Goal: Contribute content: Add original content to the website for others to see

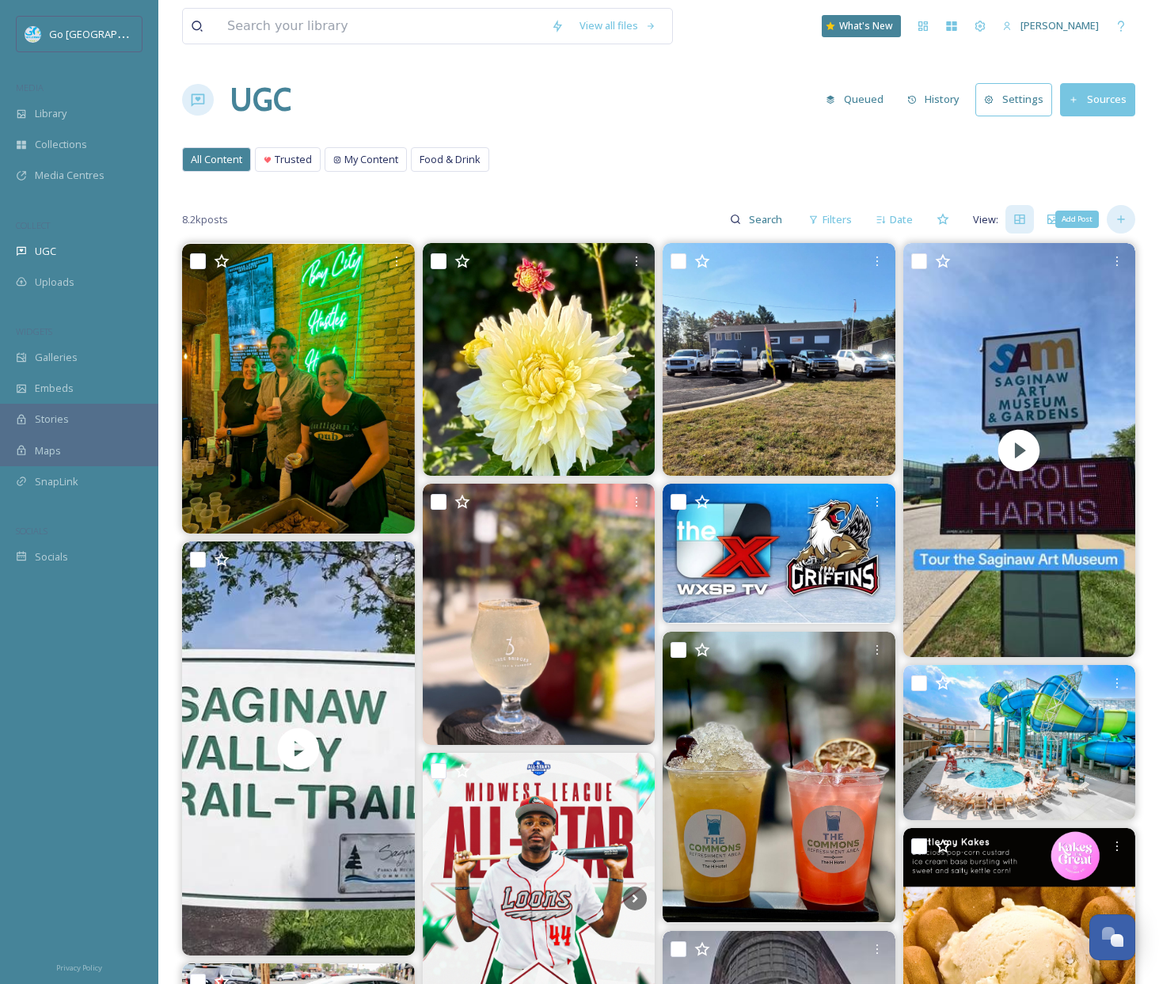
click at [1122, 215] on icon at bounding box center [1121, 219] width 13 height 13
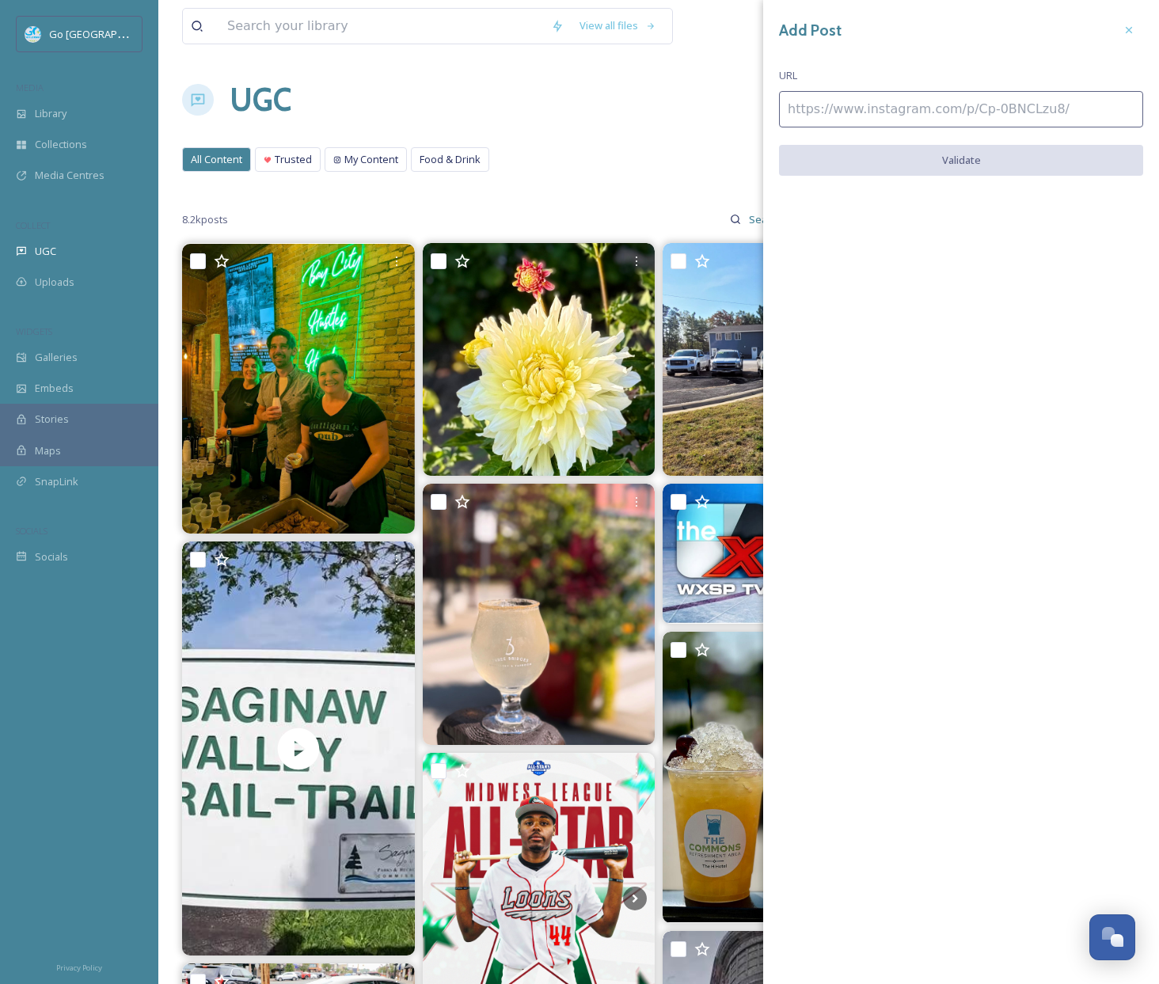
click at [910, 116] on input at bounding box center [961, 109] width 364 height 36
paste input "https://www.instagram.com/p/DOykP8rkUOx/"
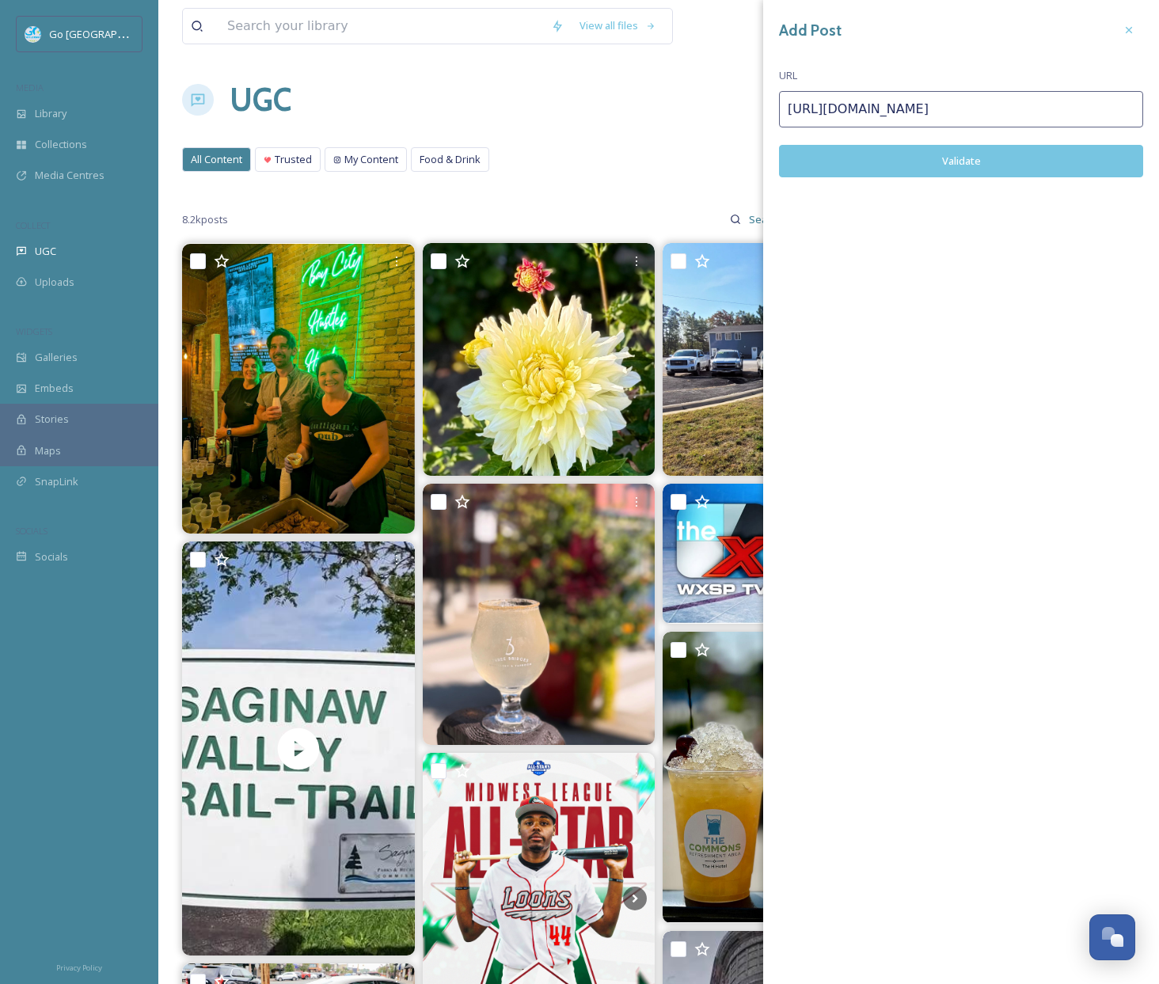
type input "https://www.instagram.com/p/DOykP8rkUOx/"
click at [935, 161] on button "Validate" at bounding box center [961, 161] width 364 height 32
click at [973, 165] on button "Add Post" at bounding box center [961, 161] width 364 height 32
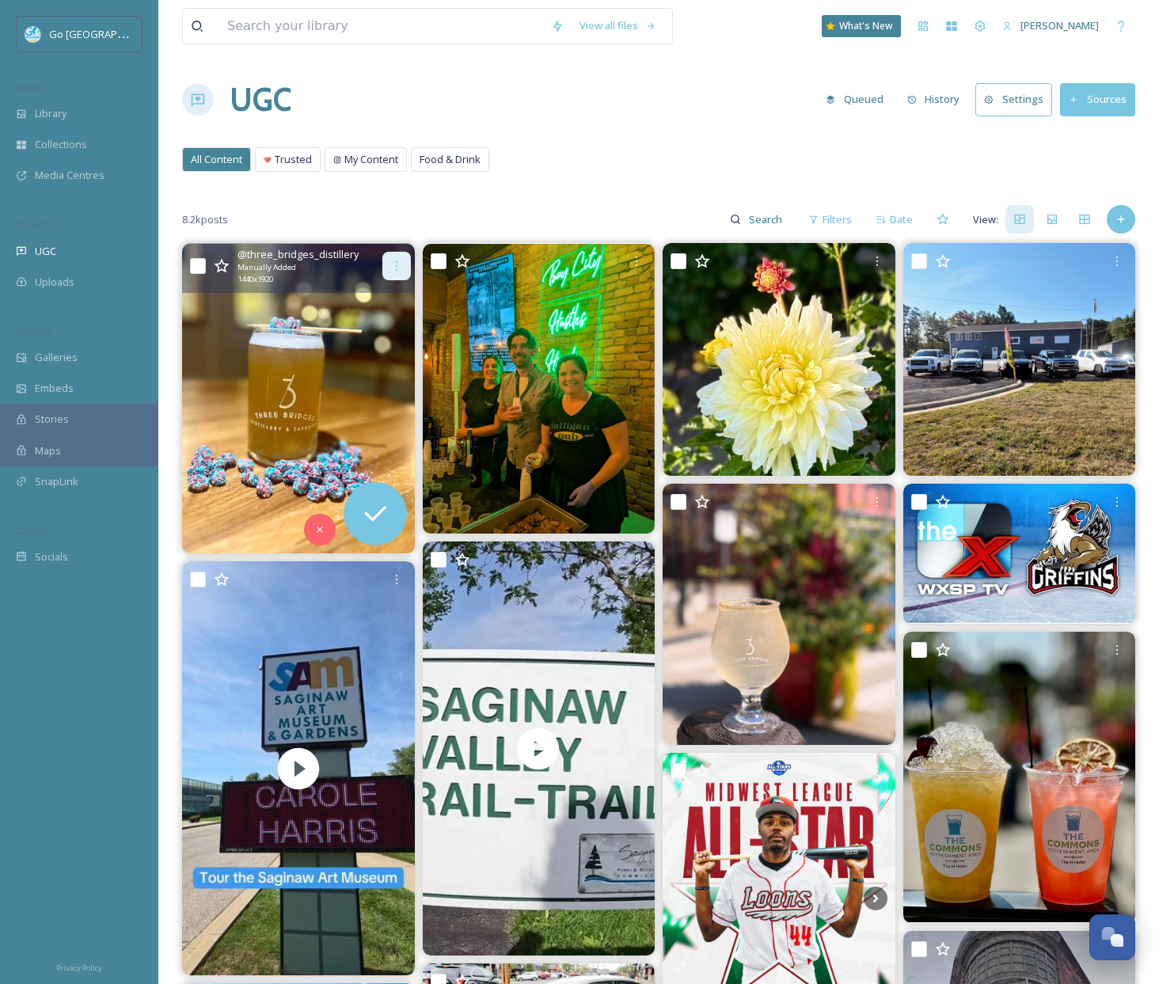
click at [400, 257] on div at bounding box center [396, 266] width 28 height 28
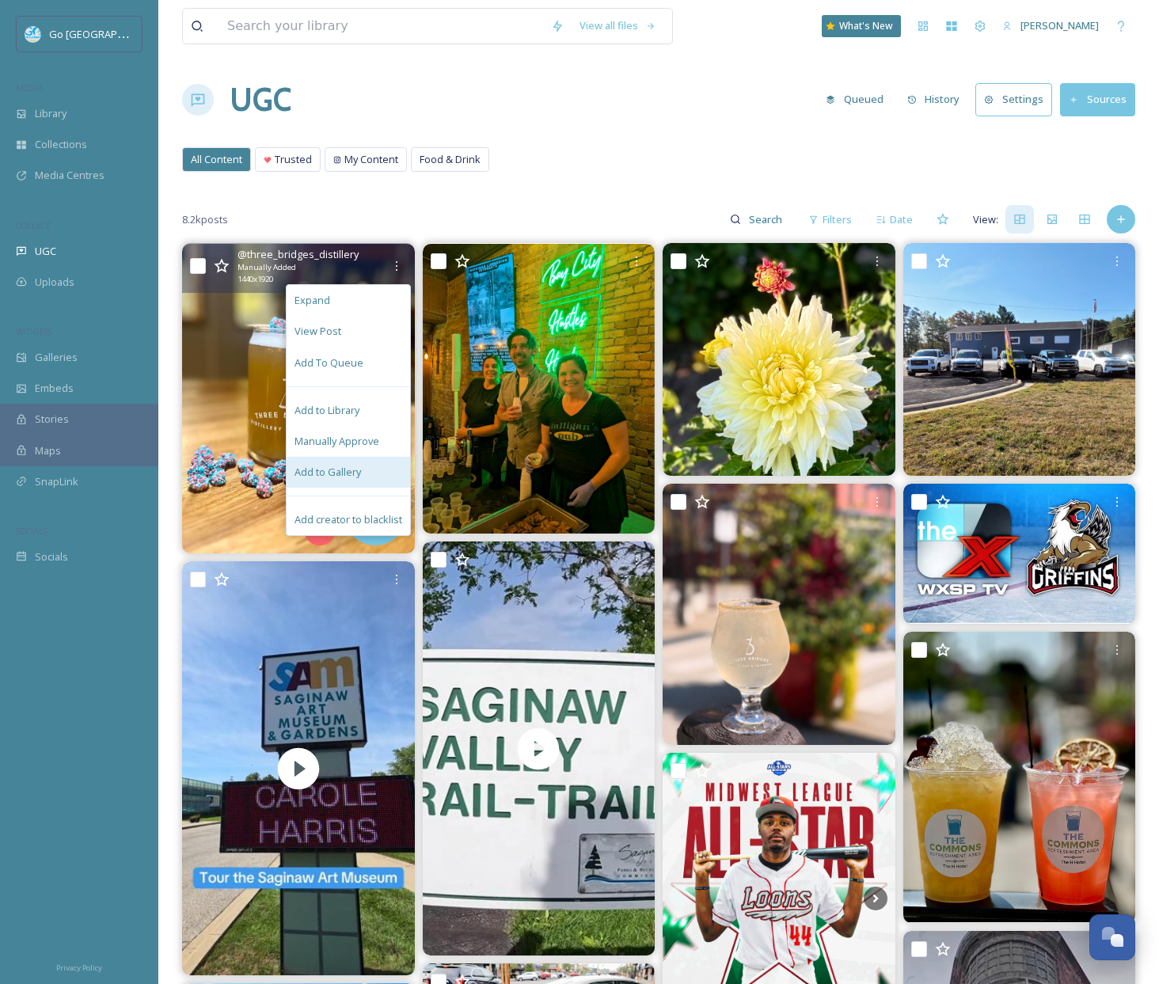
click at [358, 473] on span "Add to Gallery" at bounding box center [327, 472] width 66 height 15
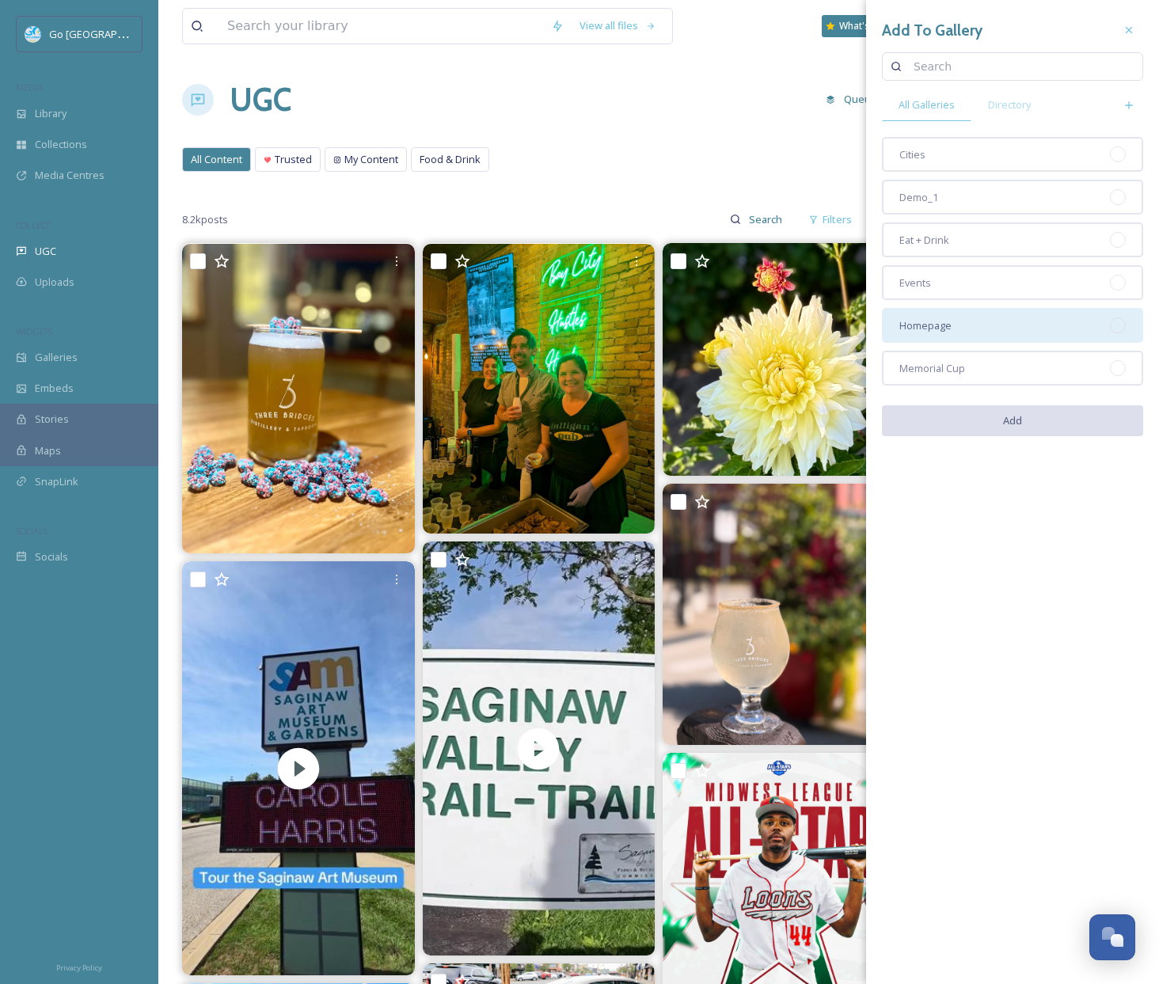
click at [1006, 335] on div "Homepage" at bounding box center [1012, 325] width 261 height 35
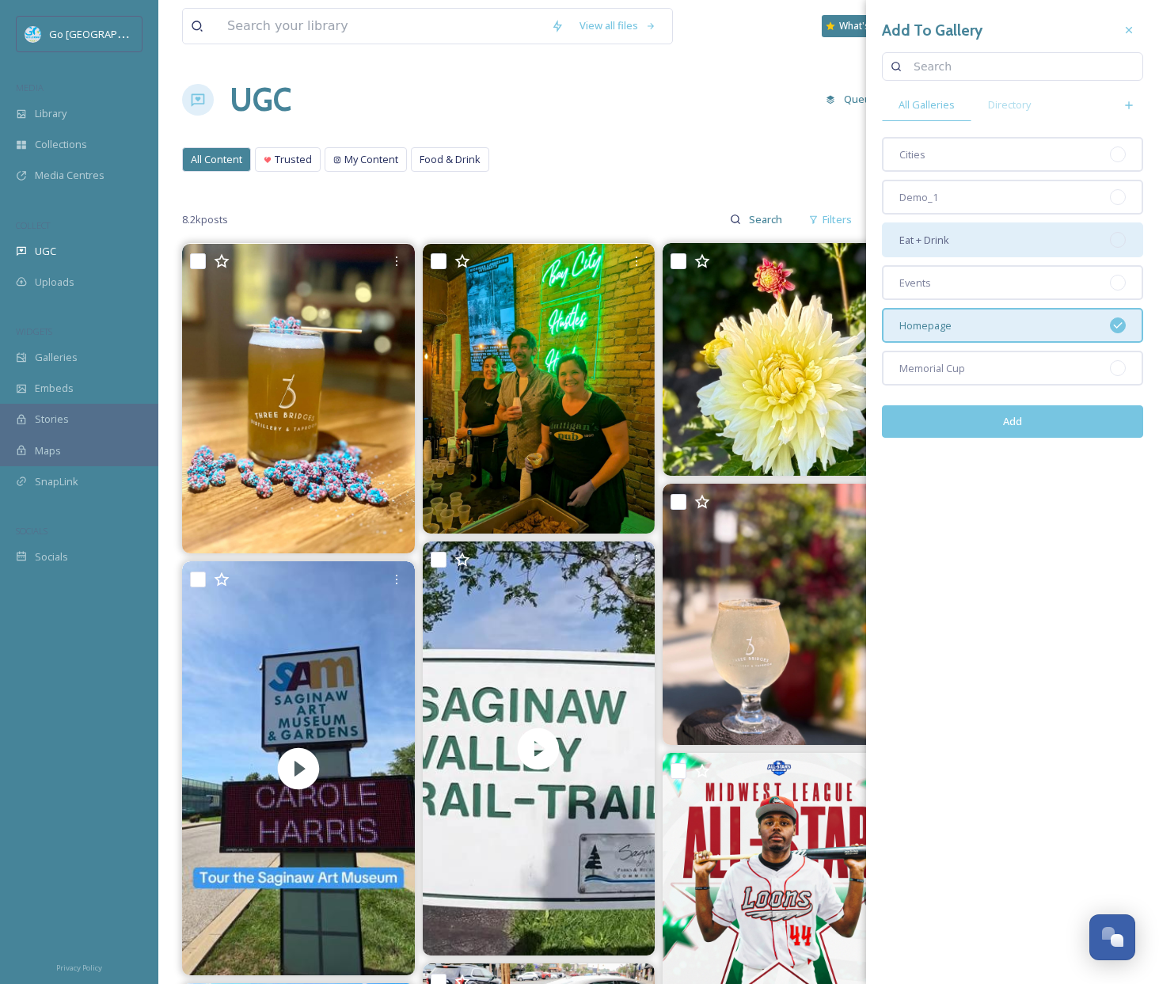
click at [978, 239] on div "Eat + Drink" at bounding box center [1012, 239] width 261 height 35
click at [1051, 432] on button "Add" at bounding box center [1012, 421] width 261 height 32
